Goal: Find specific page/section: Find specific page/section

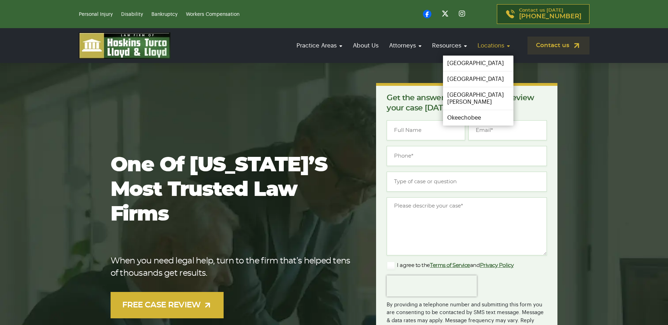
click at [508, 45] on link "Locations" at bounding box center [493, 46] width 39 height 20
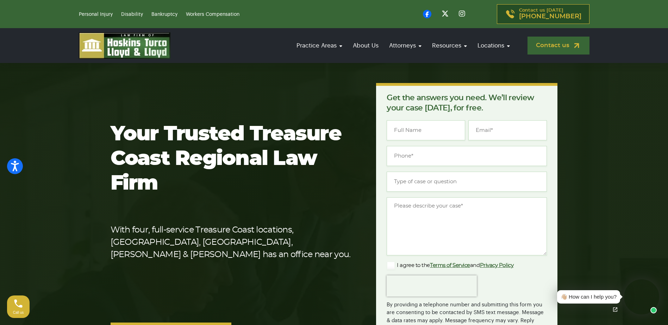
click at [561, 45] on link "Contact us" at bounding box center [559, 46] width 62 height 18
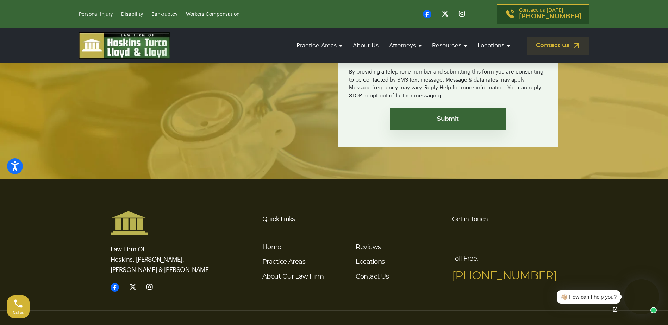
scroll to position [1657, 0]
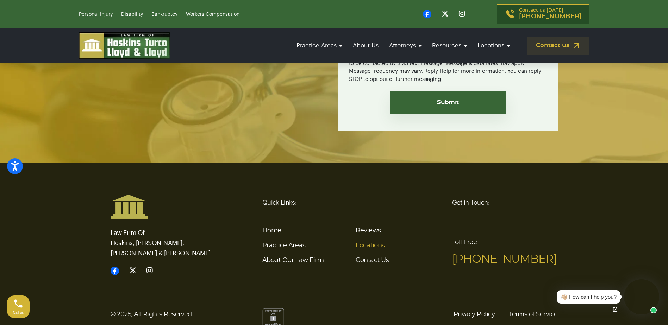
click at [373, 243] on link "Locations" at bounding box center [370, 246] width 29 height 6
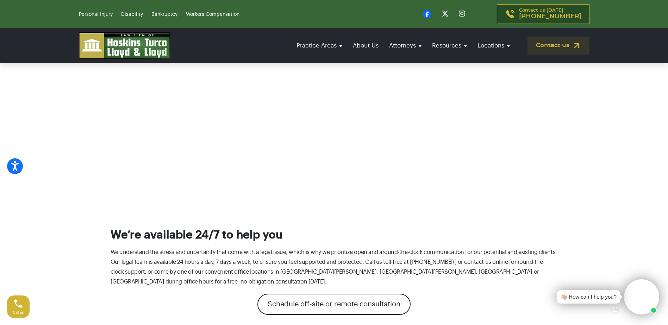
scroll to position [564, 0]
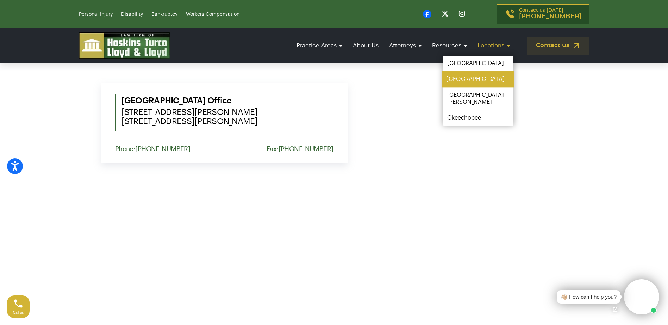
click at [469, 82] on link "[GEOGRAPHIC_DATA]" at bounding box center [478, 80] width 73 height 16
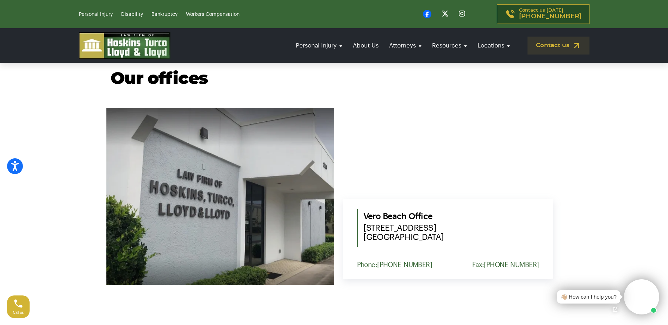
scroll to position [247, 0]
